Goal: Task Accomplishment & Management: Use online tool/utility

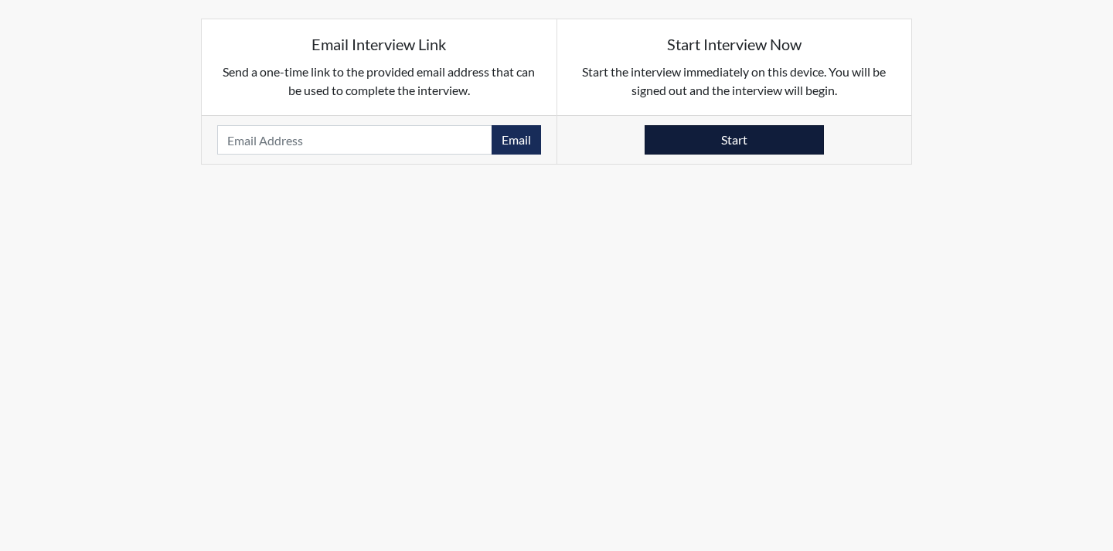
click at [715, 144] on button "Start" at bounding box center [733, 139] width 179 height 29
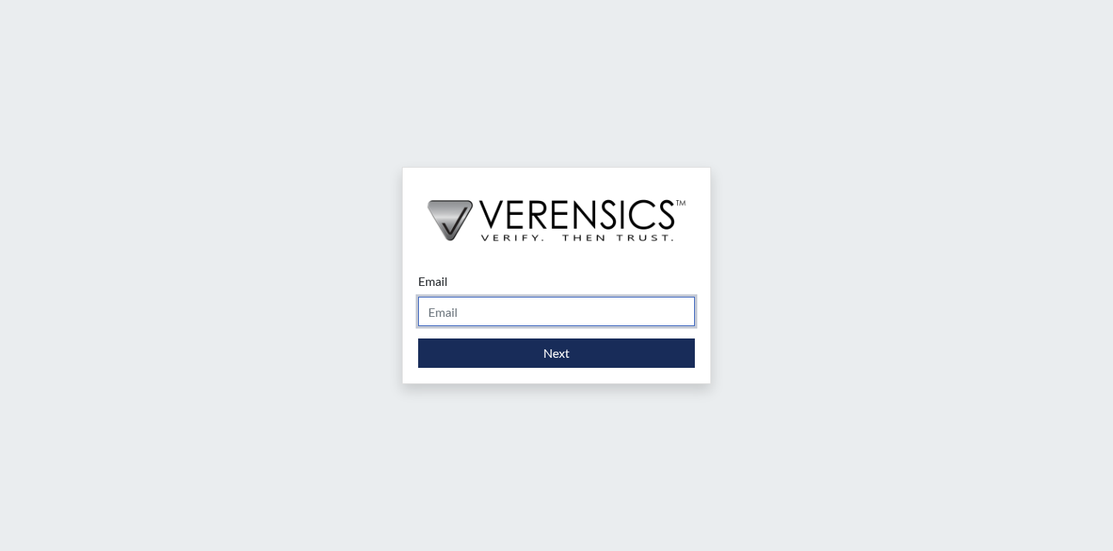
click at [500, 301] on input "Email" at bounding box center [556, 311] width 277 height 29
type input "khaliah.reeves@gdc.ga.gov"
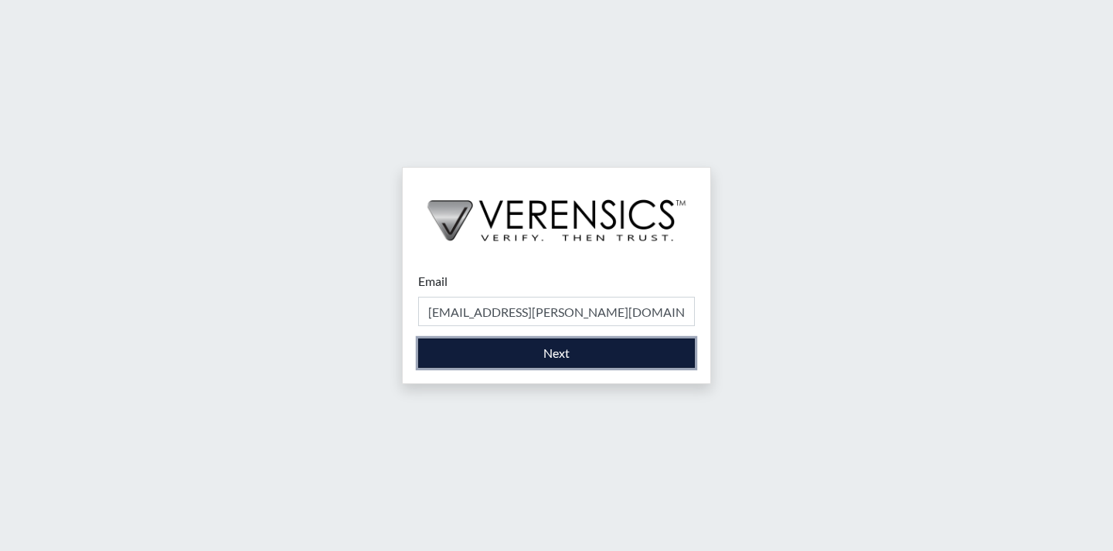
click at [521, 350] on button "Next" at bounding box center [556, 352] width 277 height 29
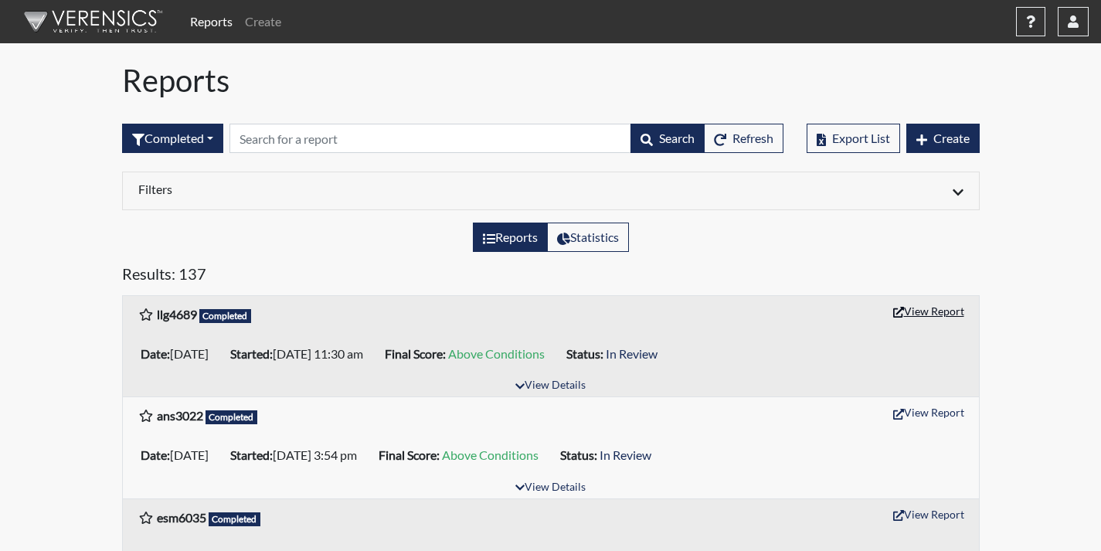
click at [931, 308] on button "View Report" at bounding box center [928, 311] width 85 height 24
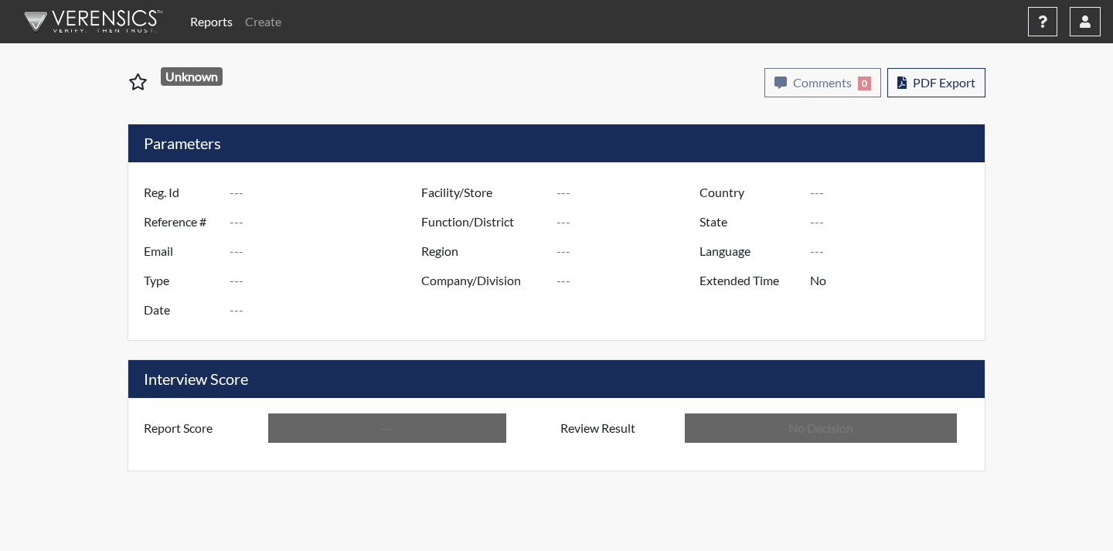
type input "llg4689"
type input "51617"
type input "---"
type input "Corrections Pre-Employment"
type input "[DATE]"
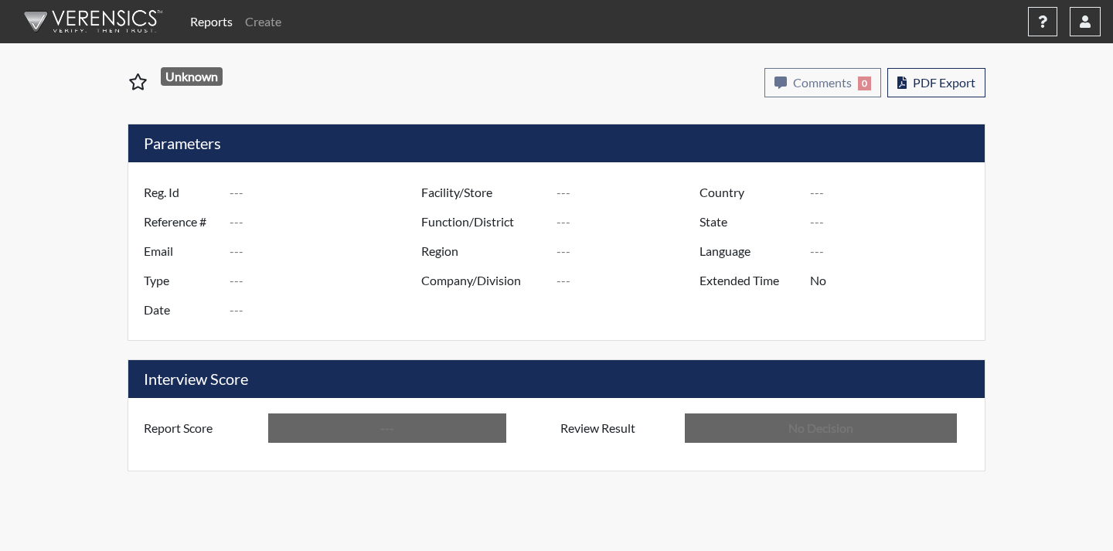
type input "Coastal SP"
type input "[GEOGRAPHIC_DATA]"
type input "[US_STATE]"
type input "English"
type input "Above Conditions"
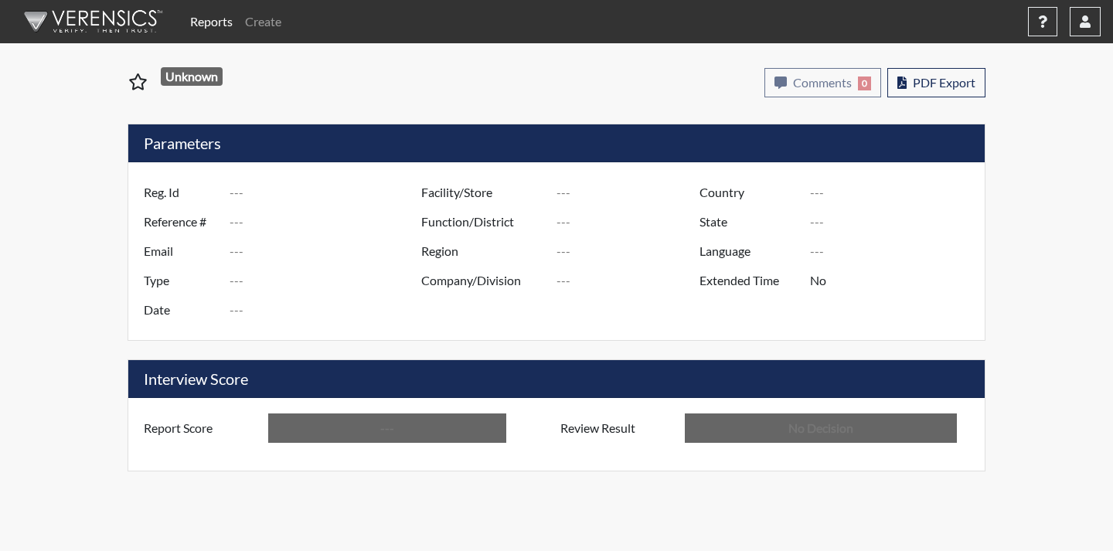
type input "In Review"
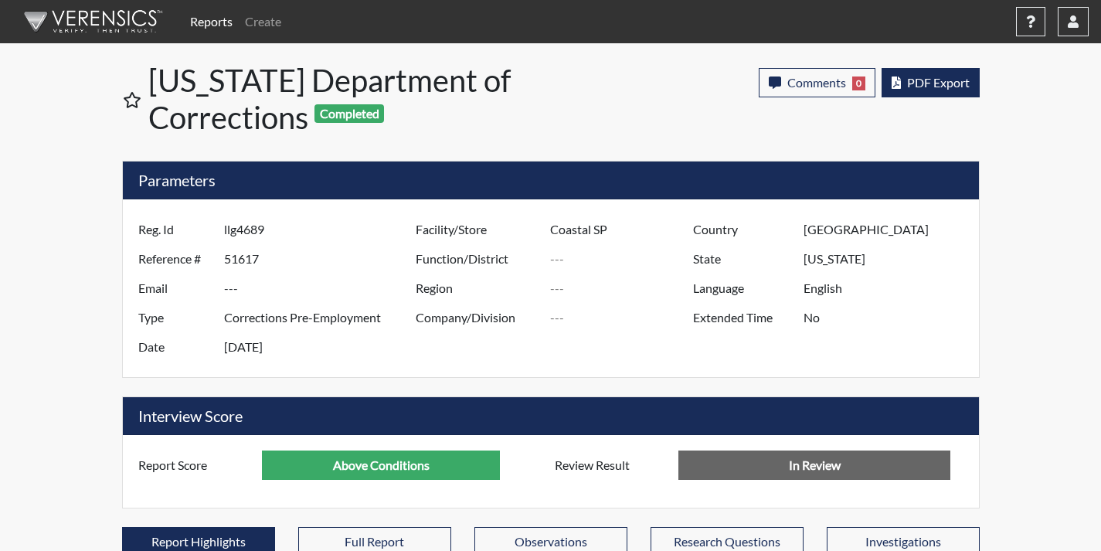
scroll to position [257, 642]
click at [942, 72] on button "PDF Export" at bounding box center [931, 82] width 98 height 29
